Goal: Find specific page/section: Find specific page/section

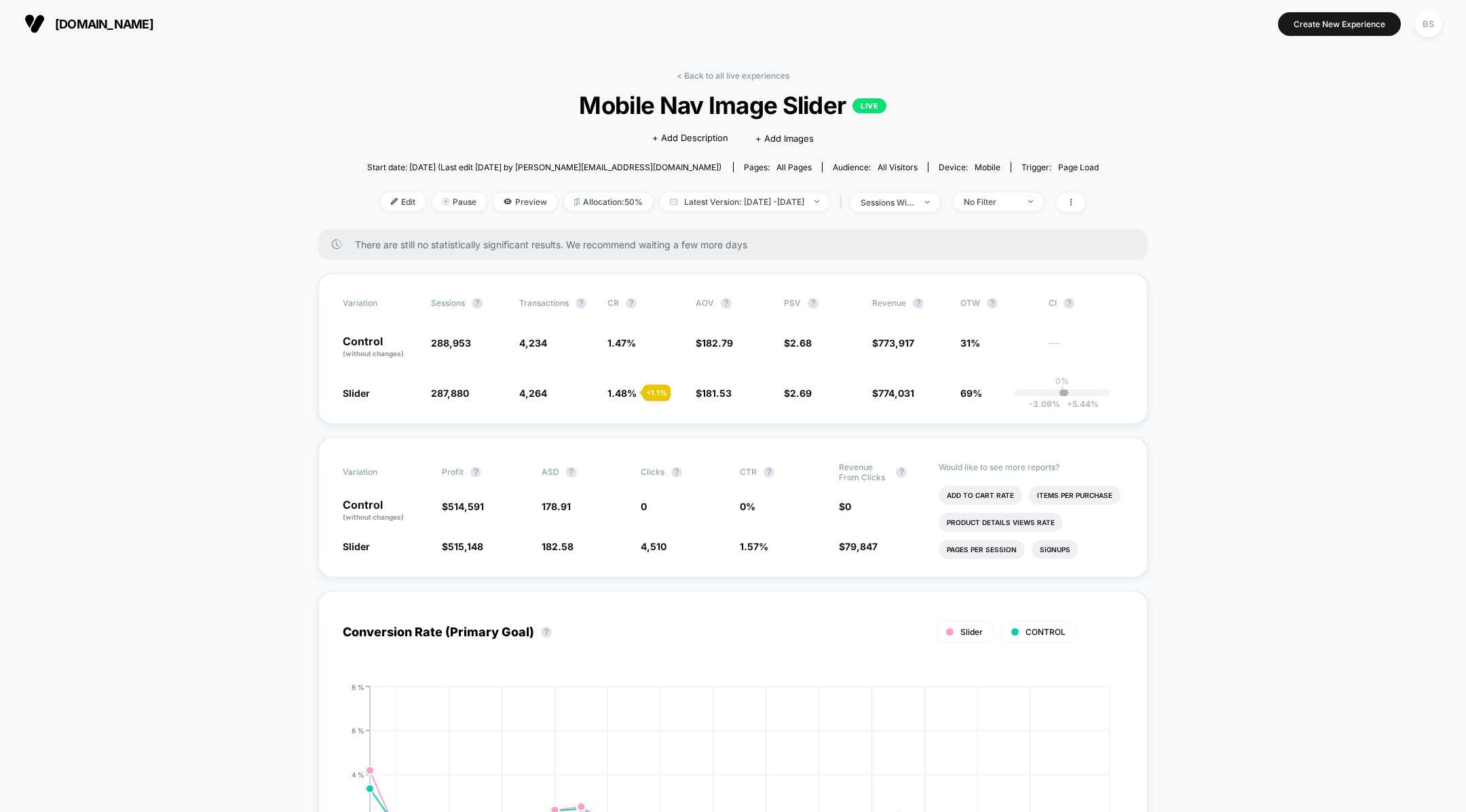
scroll to position [2, 0]
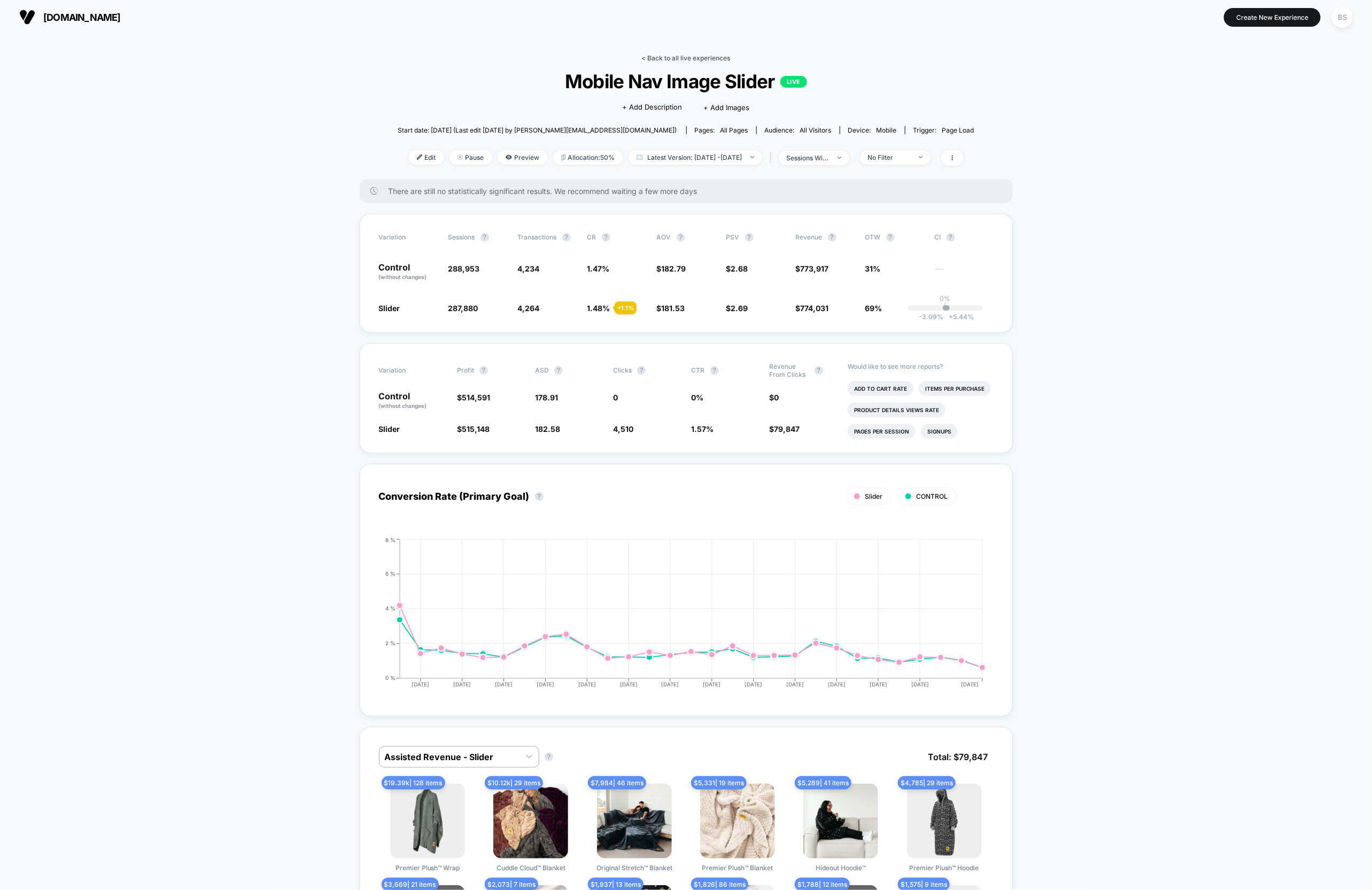
click at [669, 59] on link "< Back to all live experiences" at bounding box center [686, 58] width 89 height 8
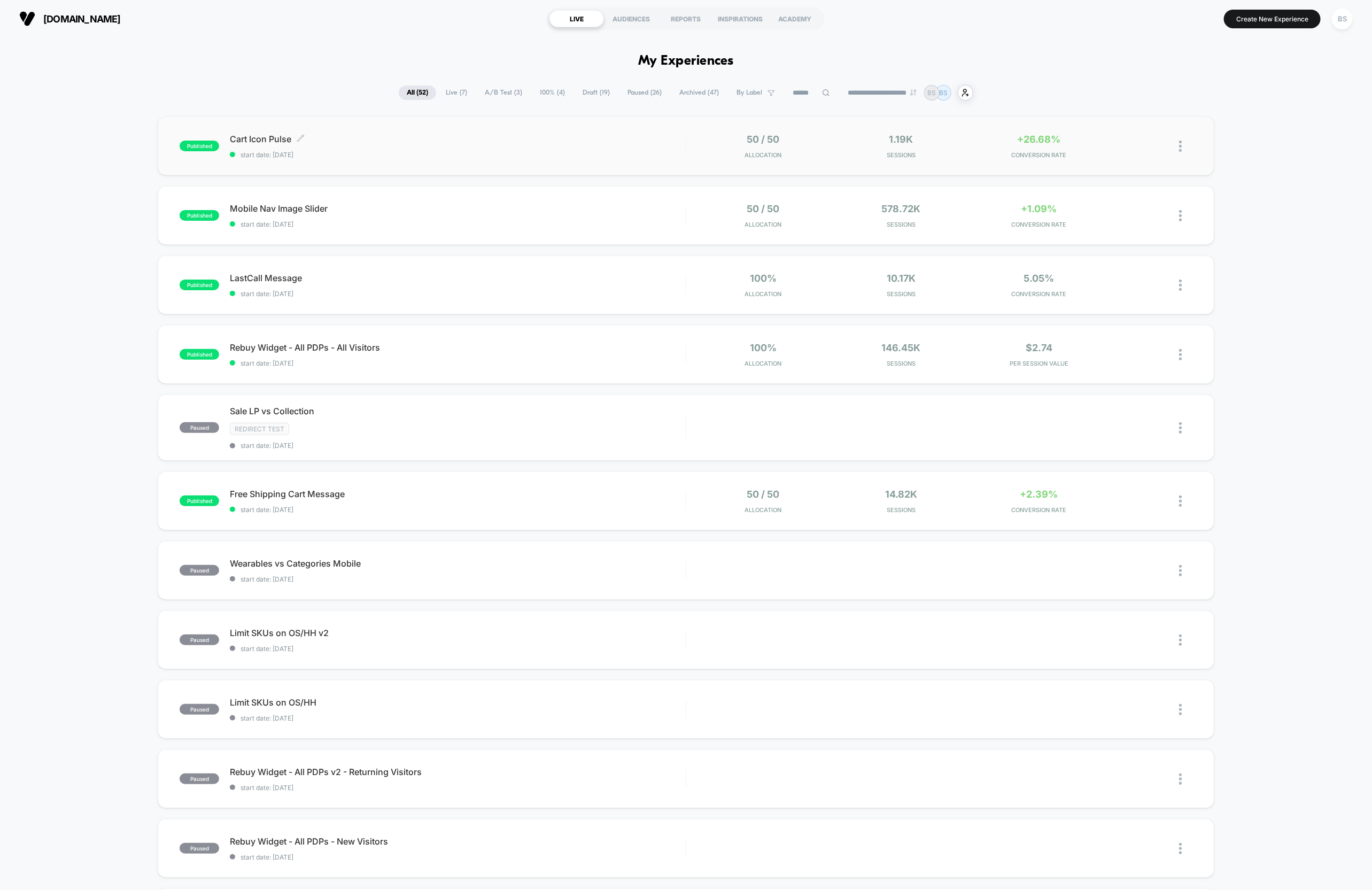
click at [675, 153] on span "start date: [DATE]" at bounding box center [458, 155] width 456 height 8
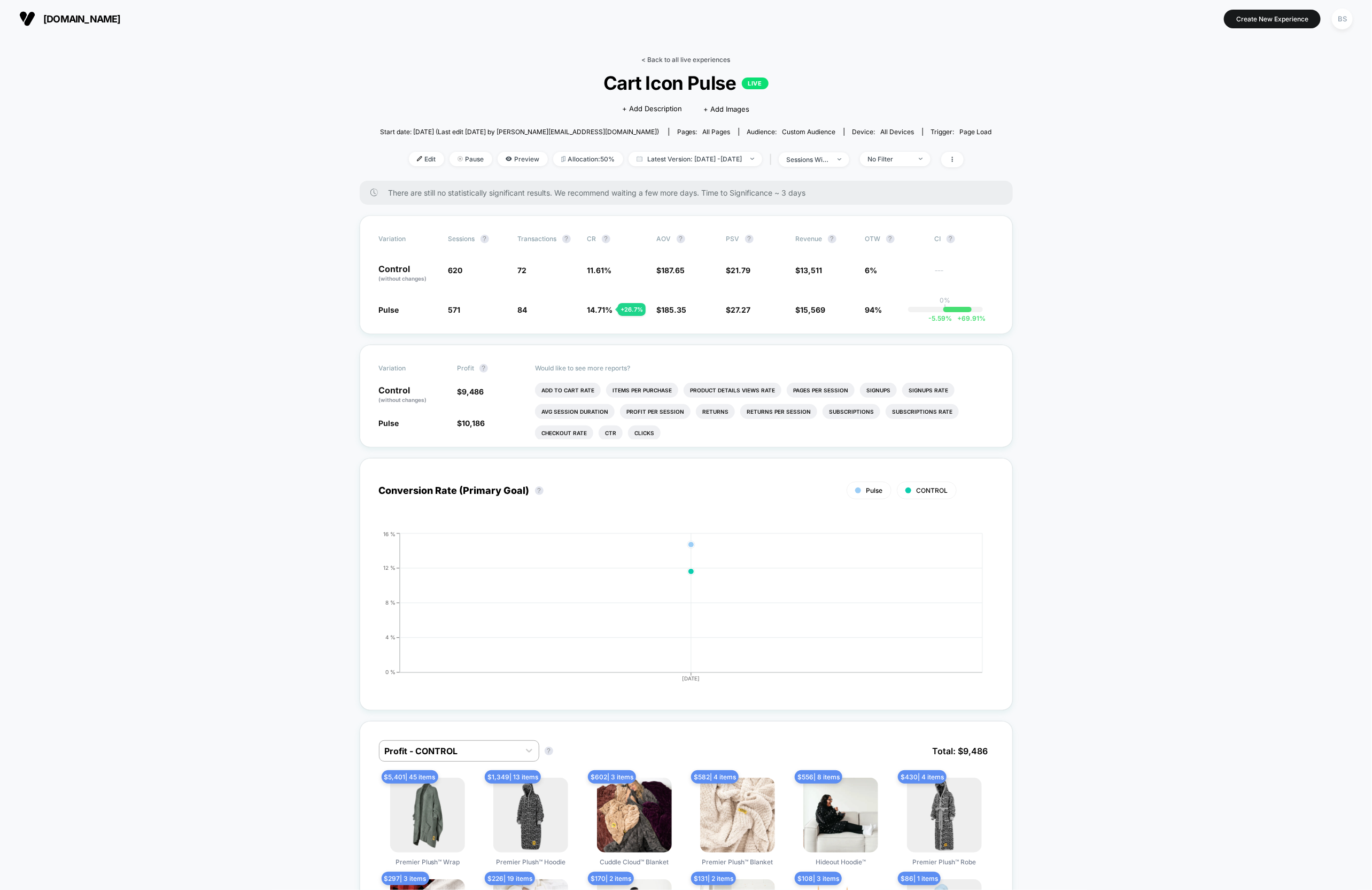
click at [656, 57] on link "< Back to all live experiences" at bounding box center [686, 59] width 89 height 8
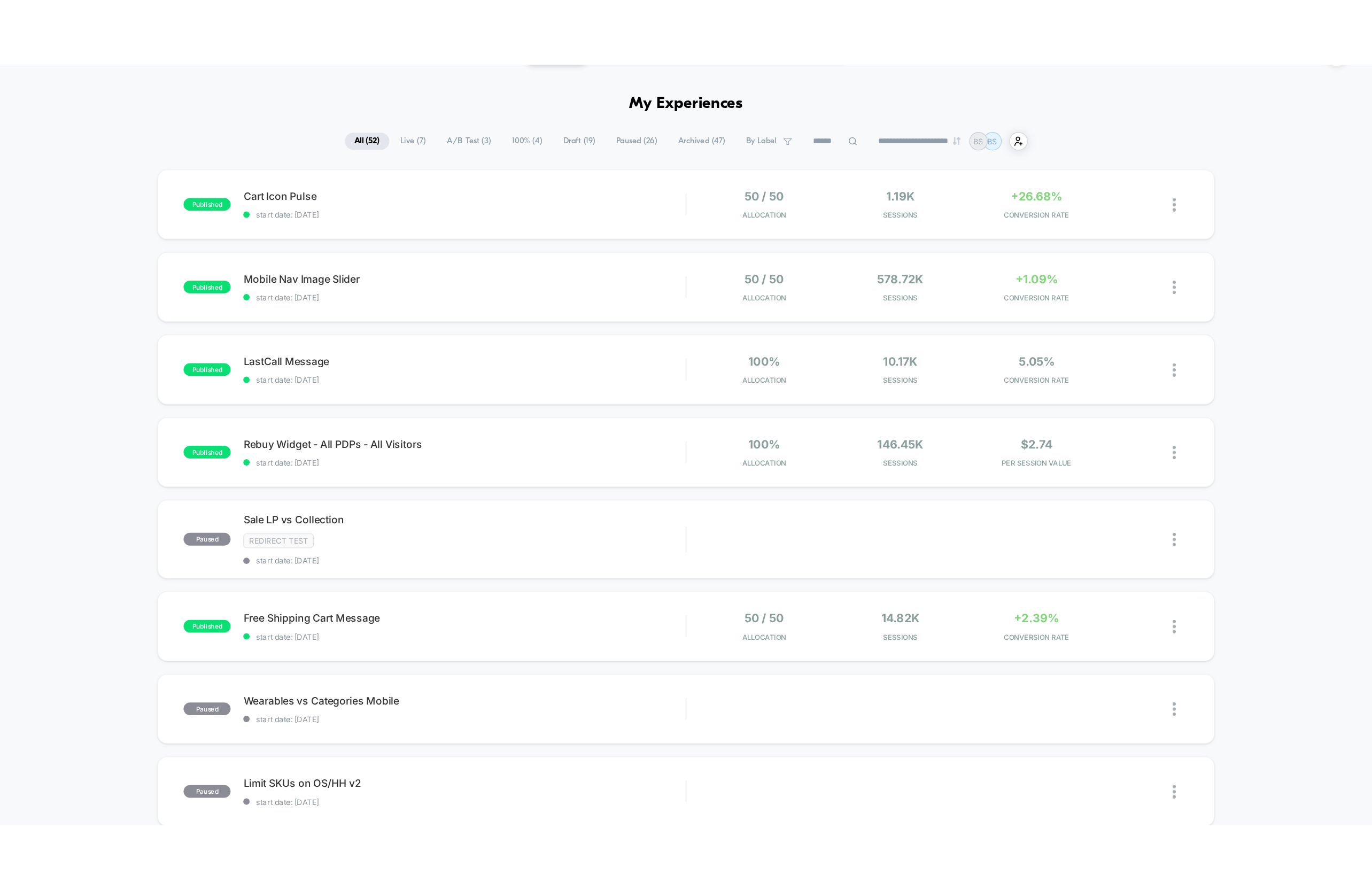
scroll to position [216, 0]
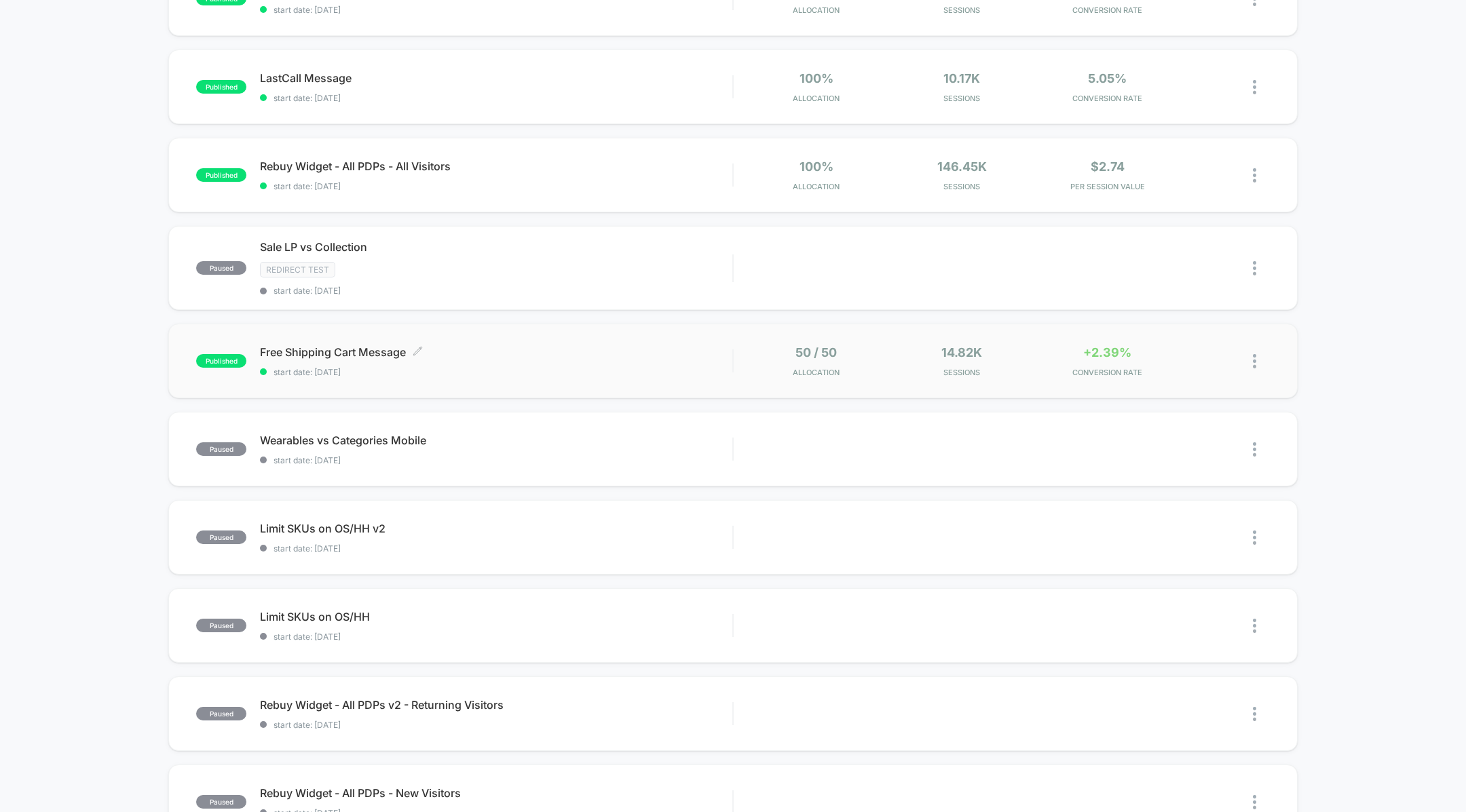
click at [646, 351] on span "Free Shipping Cart Message Click to edit experience details" at bounding box center [496, 353] width 472 height 13
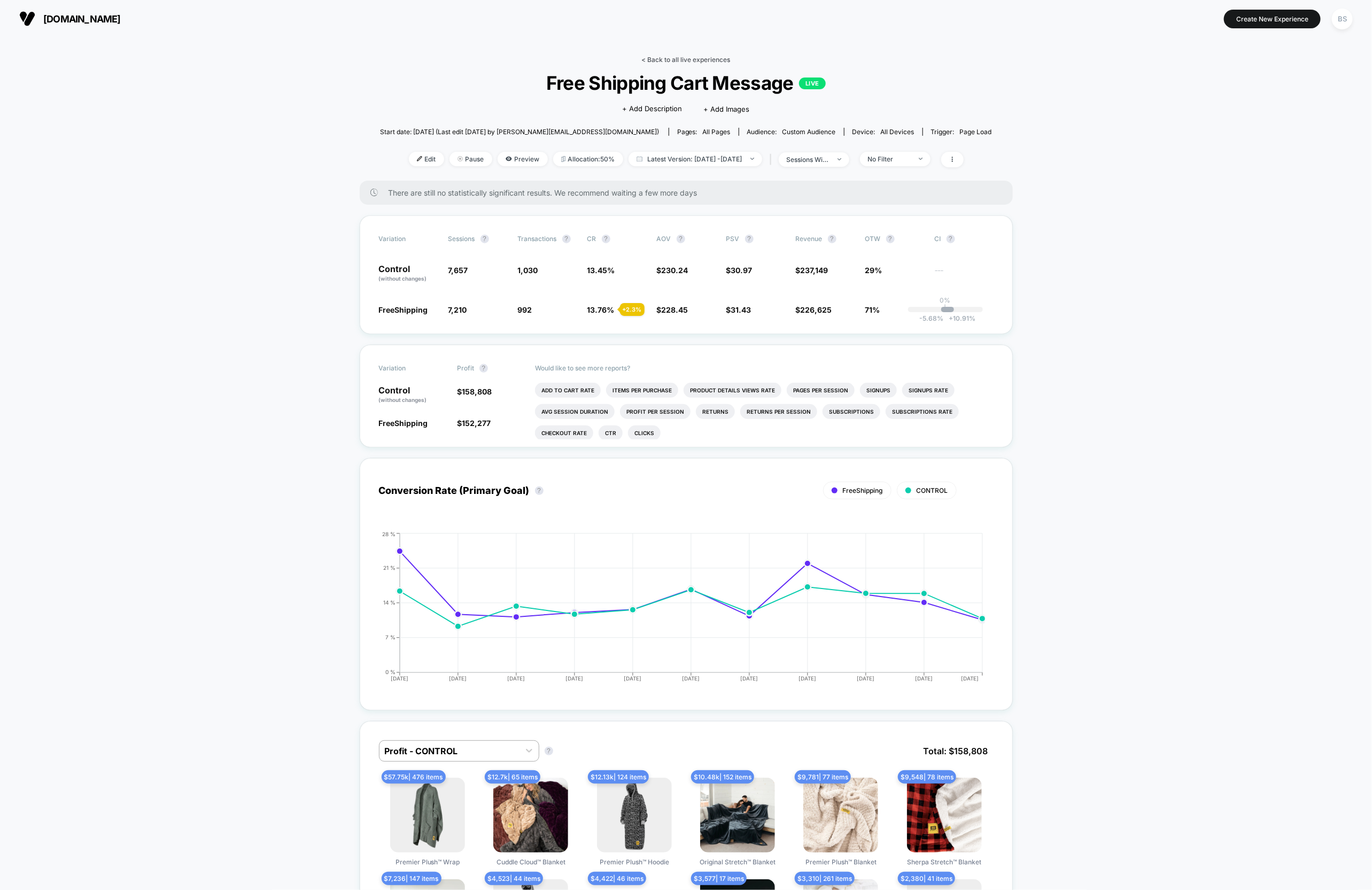
click at [644, 60] on link "< Back to all live experiences" at bounding box center [686, 59] width 89 height 8
